Goal: Transaction & Acquisition: Purchase product/service

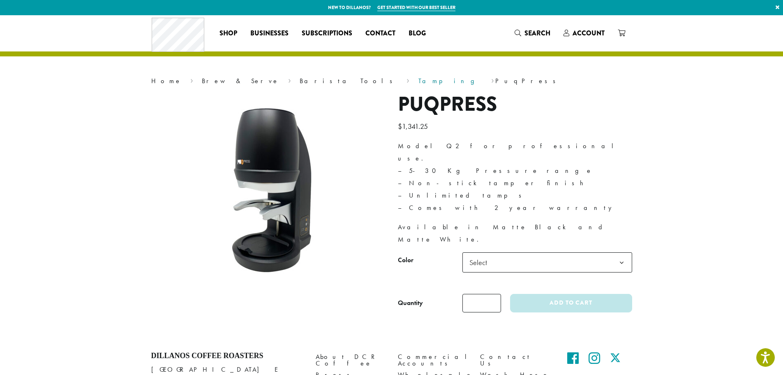
click at [419, 83] on link "Tamping" at bounding box center [451, 80] width 64 height 9
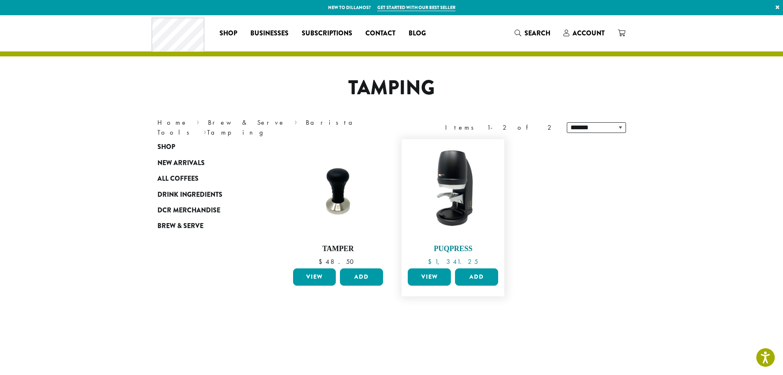
click at [455, 184] on img at bounding box center [453, 190] width 95 height 95
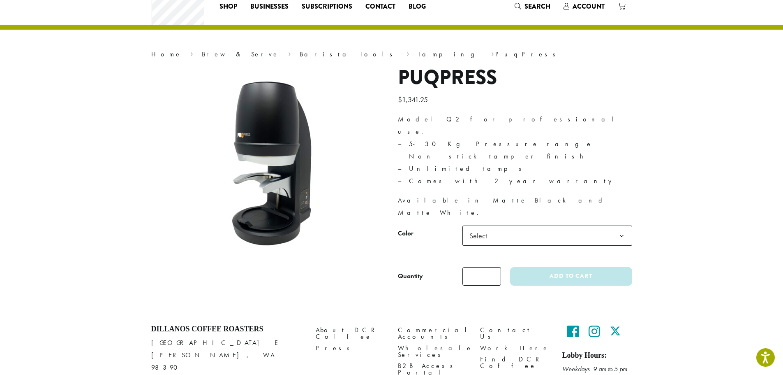
scroll to position [55, 0]
